Goal: Find specific page/section: Find specific page/section

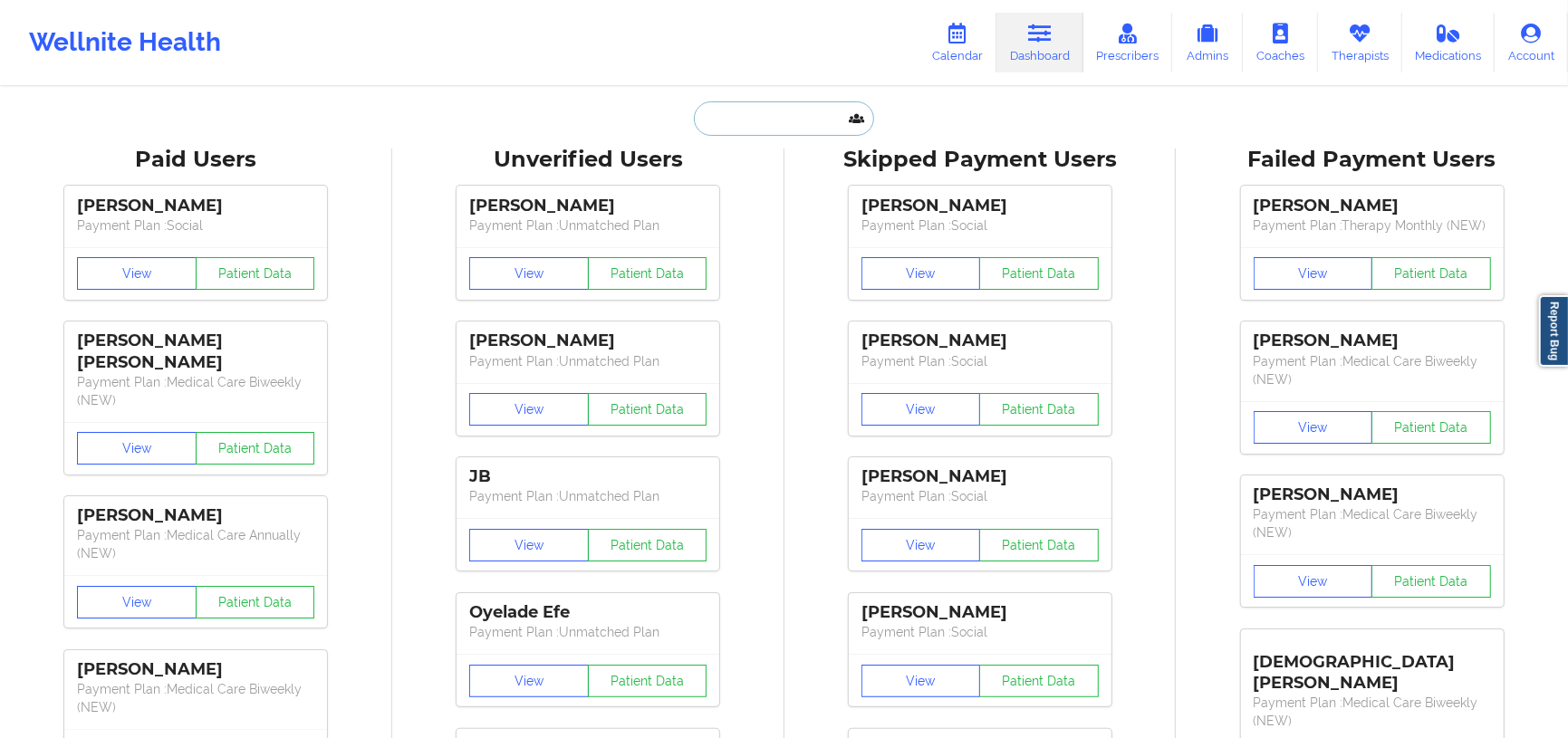
click at [775, 124] on input "text" at bounding box center [783, 119] width 179 height 35
paste input "Aleisha John"
type input "Aleisha John"
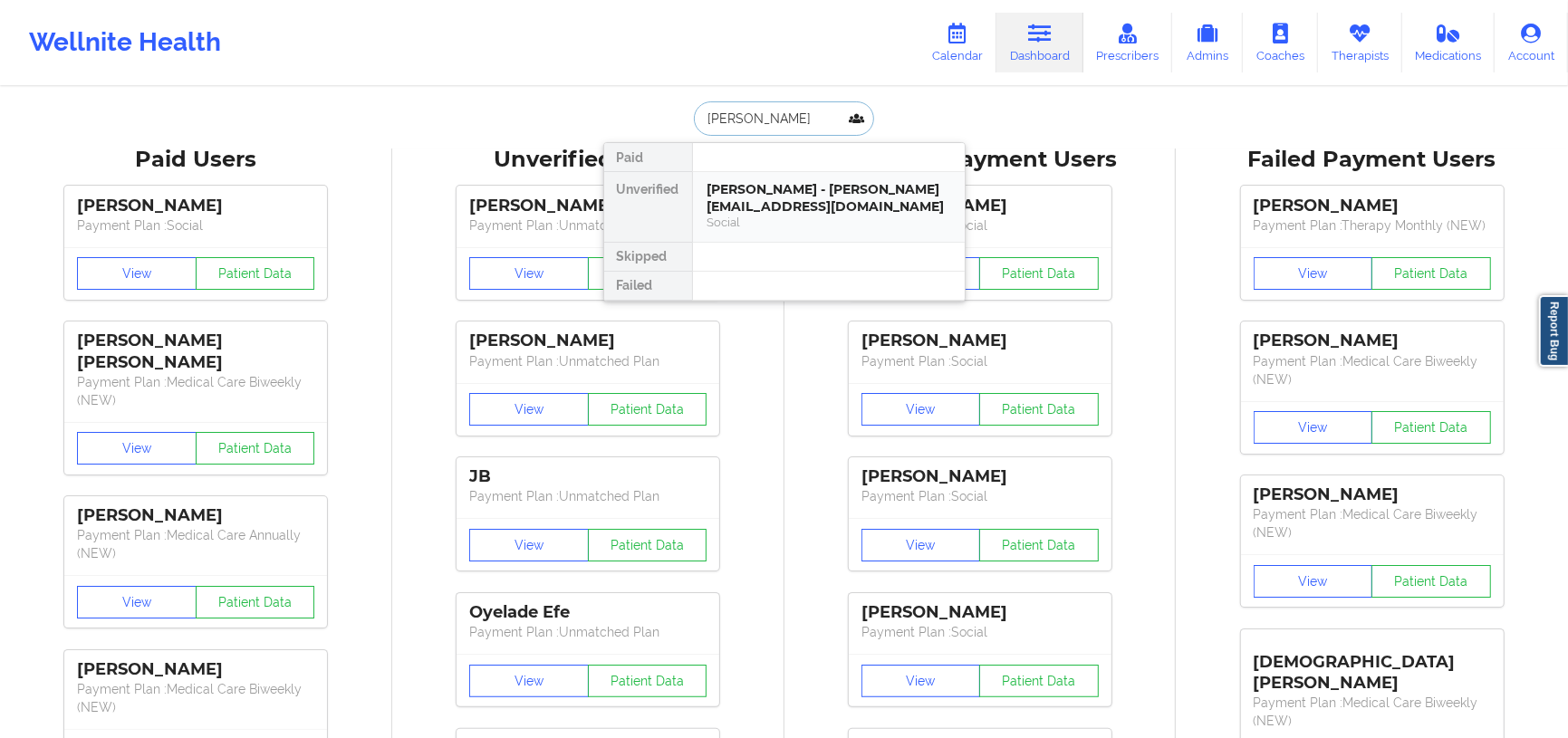
click at [820, 204] on div "Aleisha John - aleishacjohn@gmail.com" at bounding box center [828, 197] width 242 height 34
